Goal: Task Accomplishment & Management: Manage account settings

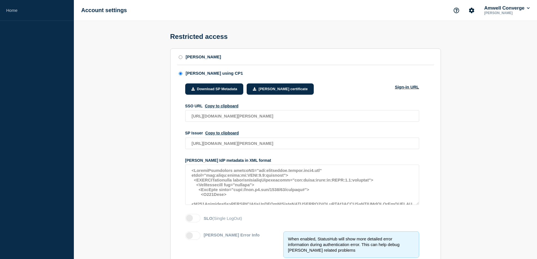
click at [180, 59] on input "[PERSON_NAME]" at bounding box center [181, 57] width 4 height 4
radio input "true"
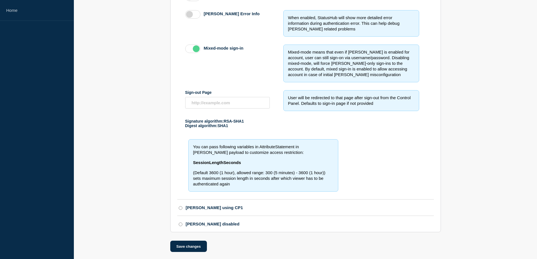
scroll to position [212, 0]
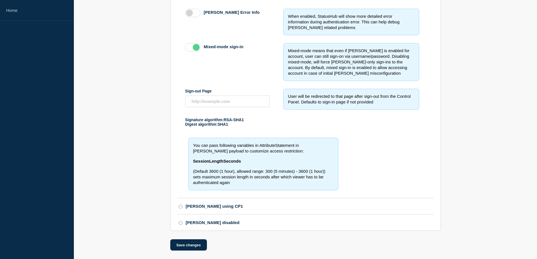
click at [179, 205] on input "[PERSON_NAME] using CP1" at bounding box center [181, 207] width 4 height 4
radio input "true"
radio input "false"
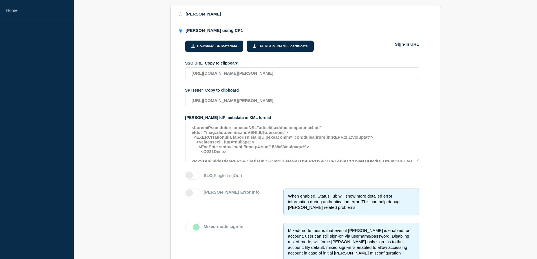
scroll to position [0, 0]
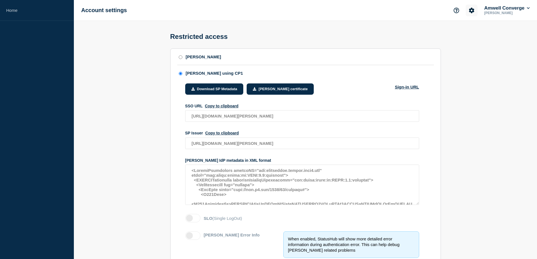
click at [474, 12] on button "Account settings" at bounding box center [472, 11] width 12 height 12
click at [464, 40] on link "General Settings" at bounding box center [472, 40] width 32 height 5
click at [24, 9] on link "Home" at bounding box center [37, 10] width 74 height 21
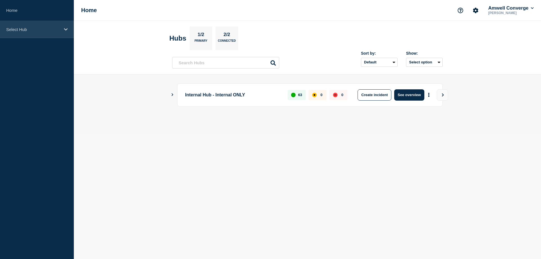
click at [61, 30] on div "Select Hub" at bounding box center [37, 29] width 74 height 17
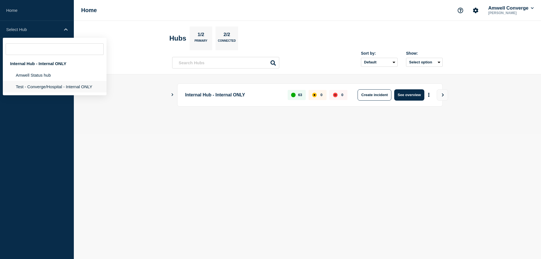
click at [51, 86] on li "Test - Converge/Hospital - Internal ONLY" at bounding box center [55, 87] width 104 height 12
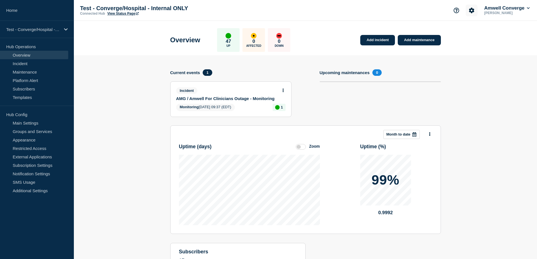
click at [469, 11] on icon "Account settings" at bounding box center [471, 10] width 5 height 5
click at [466, 32] on link "Team Members" at bounding box center [470, 33] width 29 height 5
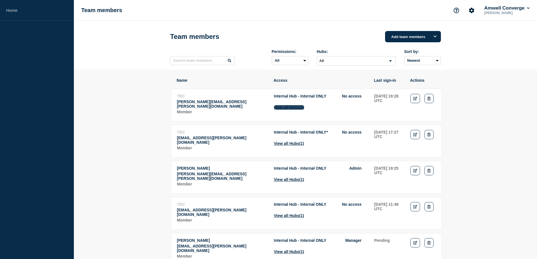
click at [299, 109] on button "View all Hubs (1)" at bounding box center [289, 107] width 30 height 5
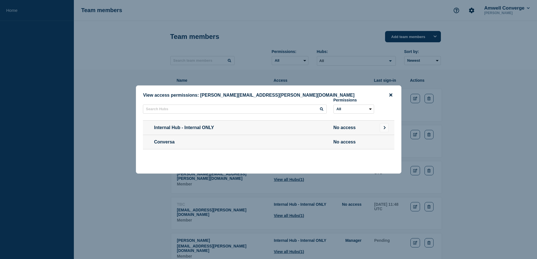
click at [391, 94] on icon "close button" at bounding box center [390, 95] width 3 height 3
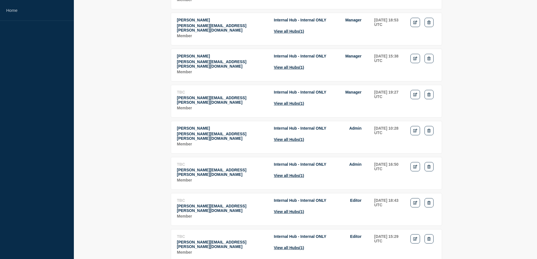
scroll to position [367, 0]
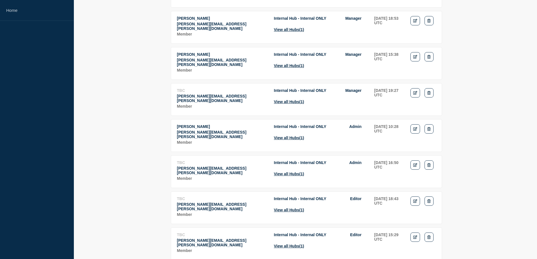
click at [242, 130] on p "[PERSON_NAME][EMAIL_ADDRESS][PERSON_NAME][DOMAIN_NAME]" at bounding box center [222, 134] width 91 height 9
click at [414, 127] on icon "Edit" at bounding box center [415, 129] width 4 height 4
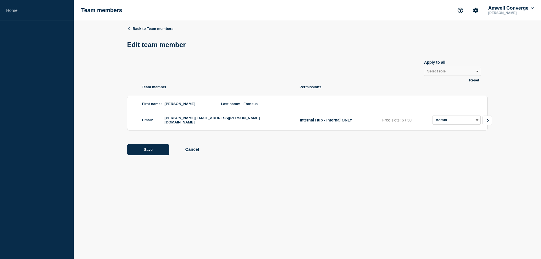
click at [489, 121] on icon "Go to Connected Hubs" at bounding box center [488, 120] width 4 height 3
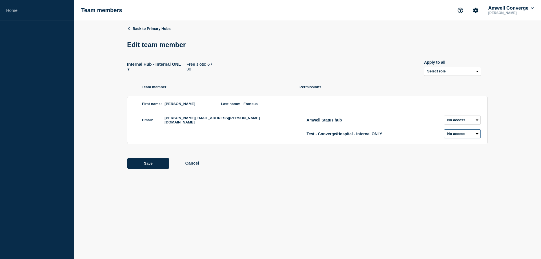
click at [469, 136] on select "Admin Manager Editor No access" at bounding box center [462, 133] width 37 height 9
select select "6"
click at [444, 131] on select "Admin Manager Editor No access" at bounding box center [462, 133] width 37 height 9
click at [477, 74] on select "Select role Admin Manager Editor" at bounding box center [452, 71] width 57 height 9
click at [505, 72] on div "Back to Primary Hubs Edit team member Internal Hub - Internal ONLY Free slots: …" at bounding box center [308, 102] width 468 height 162
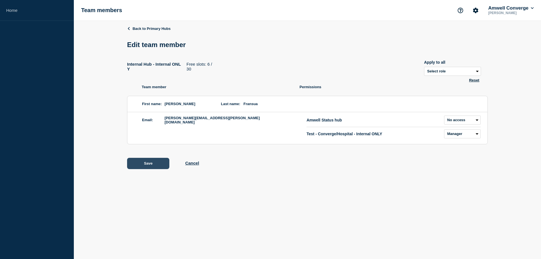
click at [145, 167] on button "Save" at bounding box center [148, 163] width 42 height 11
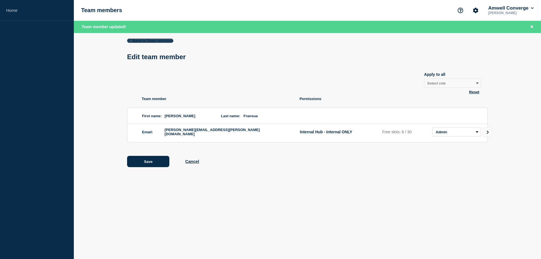
click at [140, 39] on link "Back to Team members" at bounding box center [150, 41] width 46 height 4
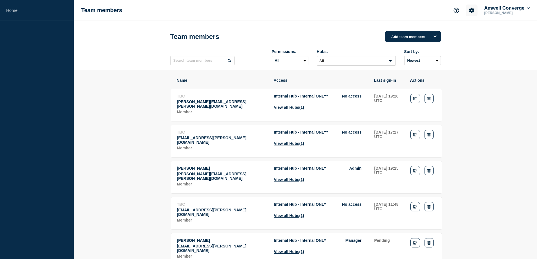
click at [470, 12] on icon "Account settings" at bounding box center [471, 10] width 5 height 5
click at [461, 39] on link "General Settings" at bounding box center [472, 40] width 32 height 5
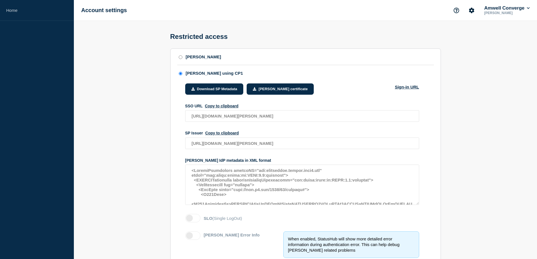
click at [181, 59] on input "[PERSON_NAME]" at bounding box center [181, 57] width 4 height 4
radio input "true"
radio input "false"
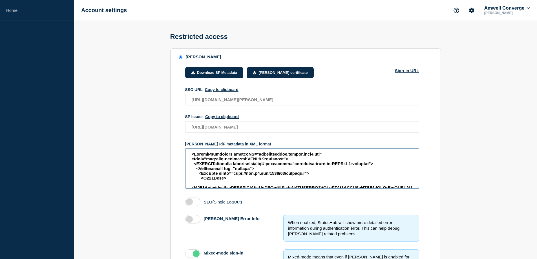
click at [311, 173] on textarea "access restriction method" at bounding box center [302, 168] width 234 height 40
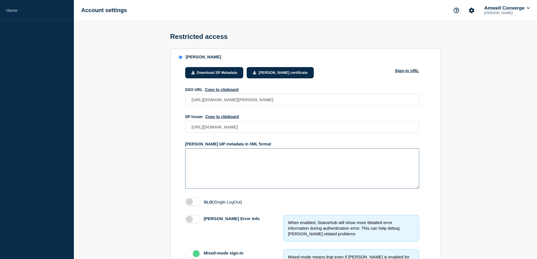
paste textarea "<?xml version="1.0" encoding="utf-8"?><EntityDescriptor ID="_288896c3-2947-4cdd…"
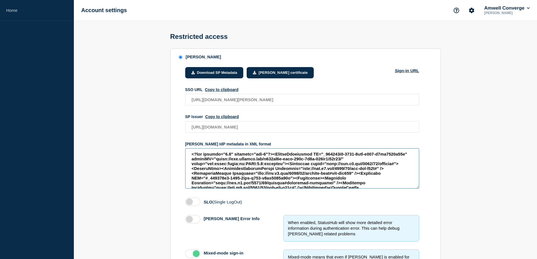
scroll to position [788, 0]
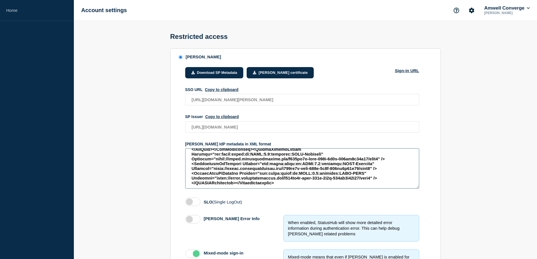
type textarea "<?xml version="1.0" encoding="utf-8"?><EntityDescriptor ID="_288896c3-2947-4cdd…"
click at [221, 92] on button "Copy to clipboard" at bounding box center [222, 89] width 34 height 5
click at [221, 119] on button "Copy to clipboard" at bounding box center [222, 117] width 34 height 5
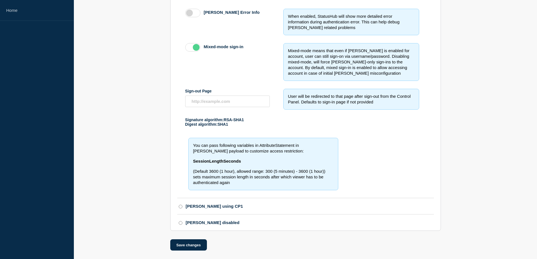
scroll to position [212, 0]
click at [180, 205] on input "[PERSON_NAME] using CP1" at bounding box center [181, 207] width 4 height 4
radio input "true"
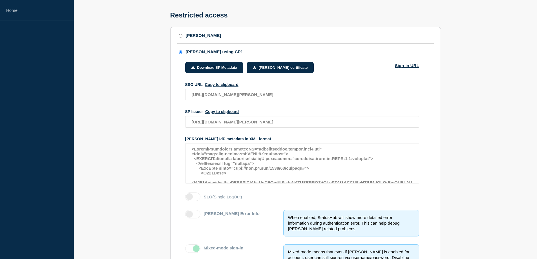
scroll to position [15, 0]
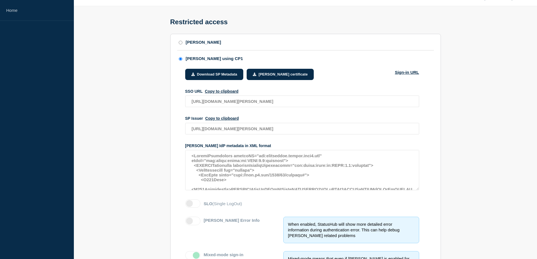
click at [181, 45] on input "[PERSON_NAME]" at bounding box center [181, 43] width 4 height 4
radio input "true"
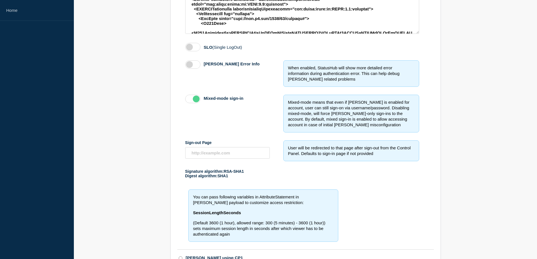
scroll to position [212, 0]
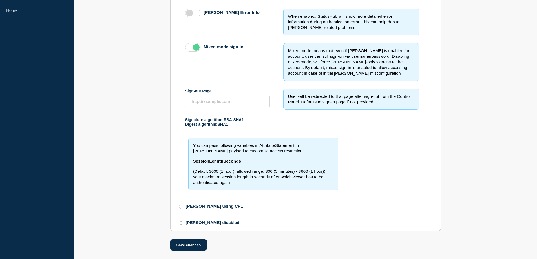
click at [180, 205] on input "[PERSON_NAME] using CP1" at bounding box center [181, 207] width 4 height 4
radio input "true"
radio input "false"
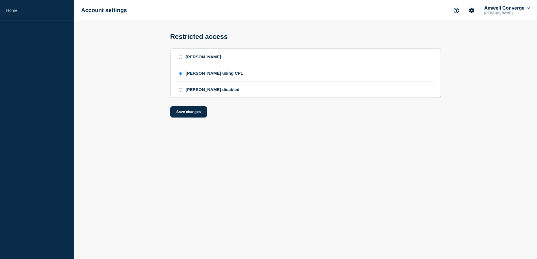
scroll to position [0, 0]
